Goal: Subscribe to service/newsletter

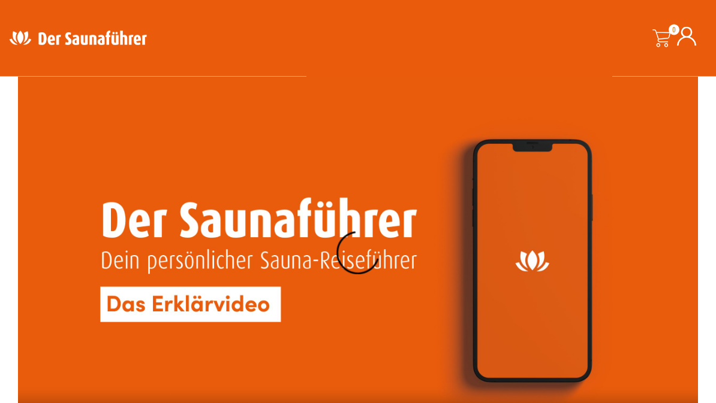
scroll to position [2535, 0]
click at [358, 254] on video at bounding box center [358, 260] width 680 height 382
click at [654, 263] on video at bounding box center [358, 260] width 680 height 382
click at [354, 257] on video at bounding box center [358, 260] width 680 height 382
click at [364, 257] on video at bounding box center [358, 260] width 680 height 382
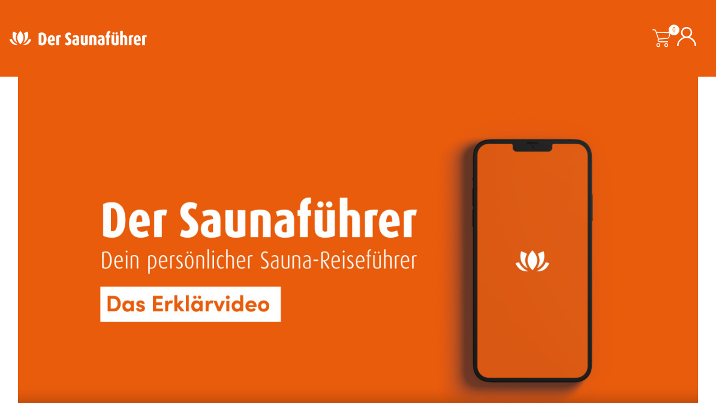
click at [453, 255] on video at bounding box center [358, 260] width 680 height 382
click at [369, 256] on video at bounding box center [358, 260] width 680 height 382
click at [361, 254] on video at bounding box center [358, 260] width 680 height 382
click at [413, 319] on video at bounding box center [358, 260] width 680 height 382
click at [367, 254] on video at bounding box center [358, 260] width 680 height 382
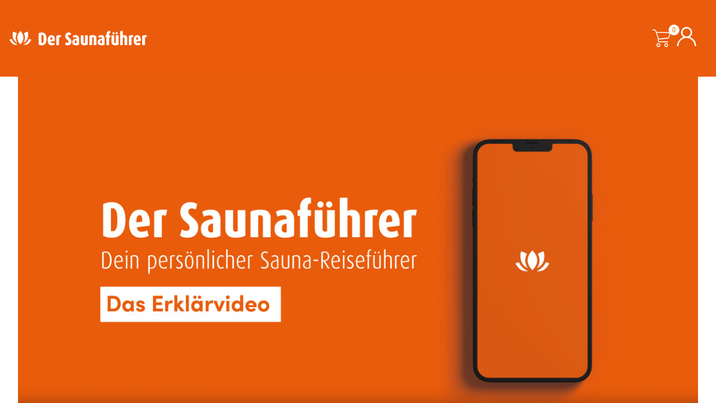
click at [355, 253] on video at bounding box center [358, 260] width 680 height 382
click at [358, 253] on video at bounding box center [358, 260] width 680 height 382
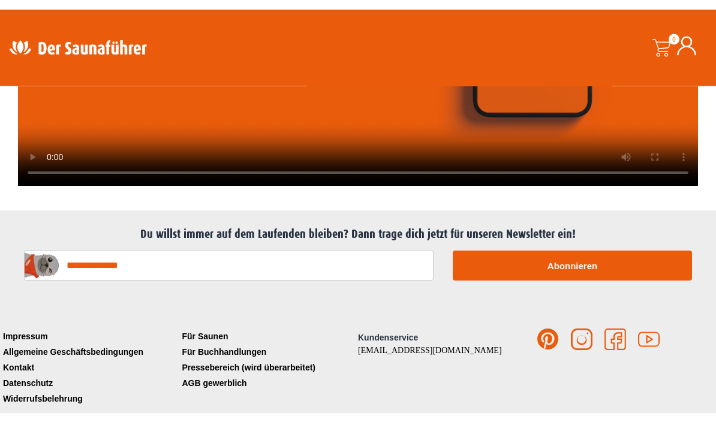
scroll to position [2808, 0]
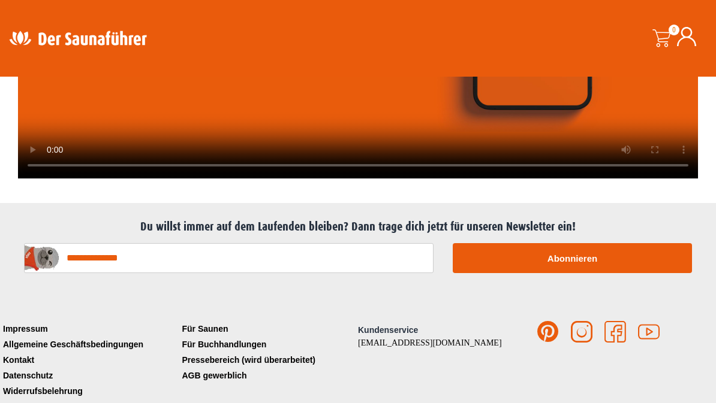
click at [372, 248] on input "E-Mail-Adresse*" at bounding box center [228, 258] width 409 height 30
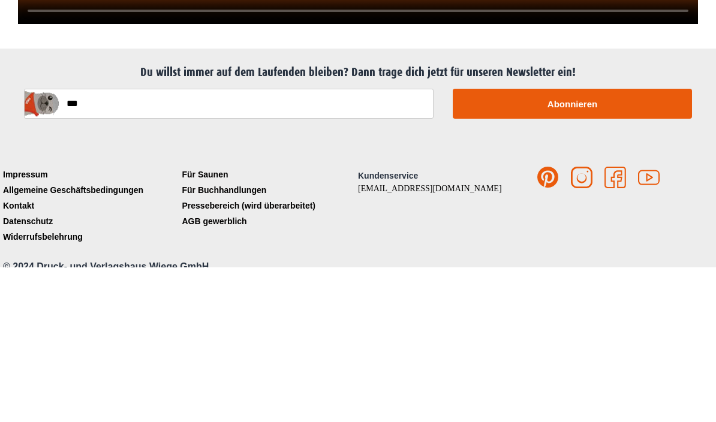
type input "**********"
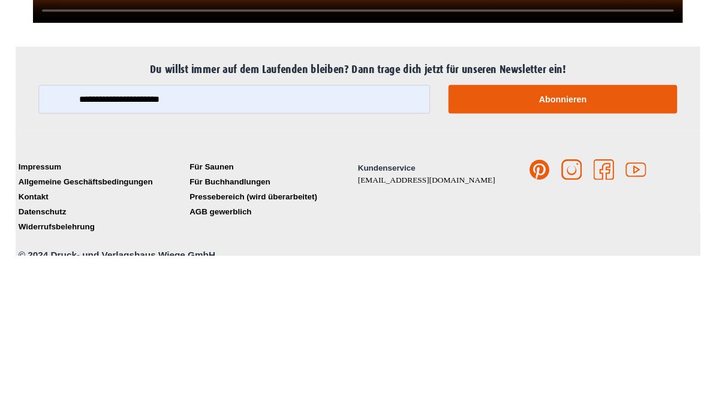
scroll to position [2836, 0]
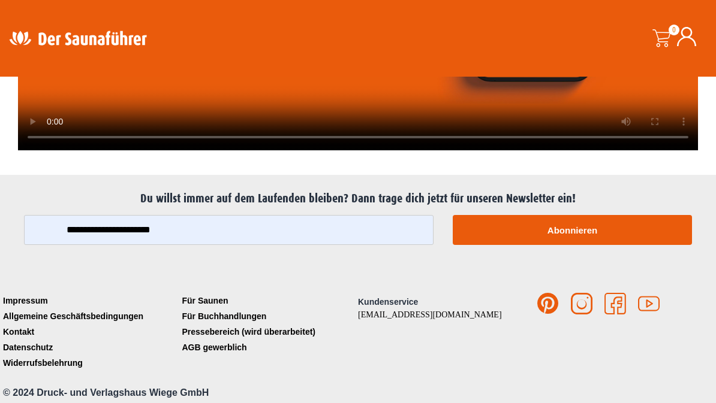
click at [587, 223] on button "Abonnieren" at bounding box center [572, 230] width 239 height 30
